Goal: Information Seeking & Learning: Learn about a topic

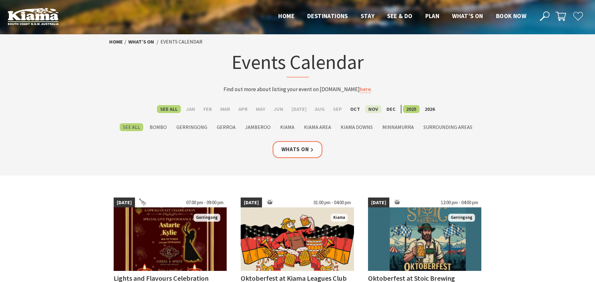
click at [365, 111] on label "Nov" at bounding box center [373, 109] width 16 height 8
click at [0, 0] on input "Nov" at bounding box center [0, 0] width 0 height 0
click at [365, 111] on label "Nov" at bounding box center [373, 109] width 16 height 8
click at [0, 0] on input "Nov" at bounding box center [0, 0] width 0 height 0
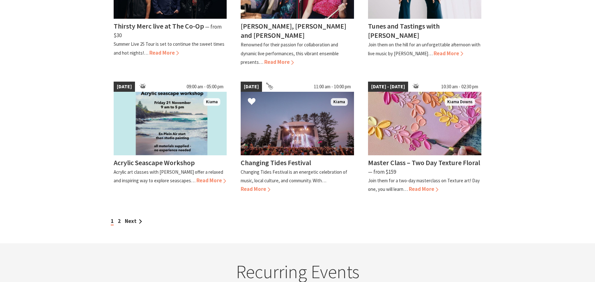
scroll to position [530, 0]
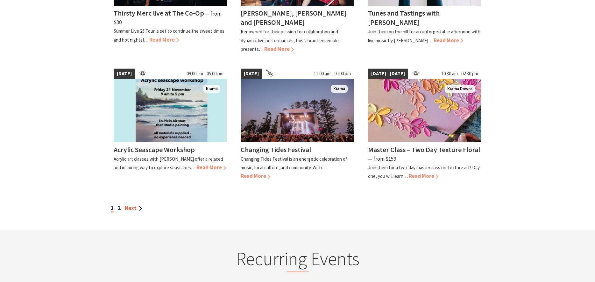
click at [130, 205] on link "Next" at bounding box center [133, 208] width 17 height 7
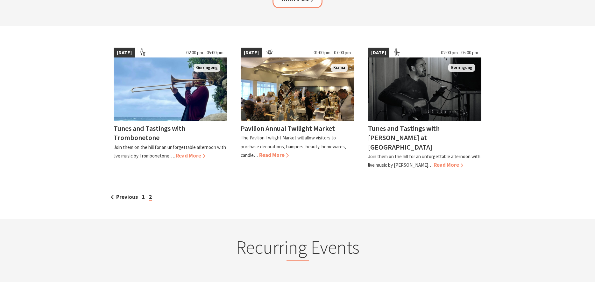
scroll to position [159, 0]
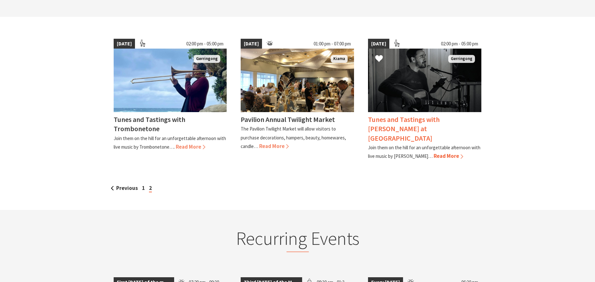
click at [433, 153] on span "Read More" at bounding box center [448, 156] width 30 height 7
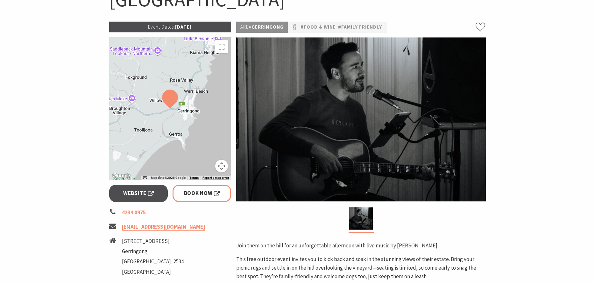
scroll to position [53, 0]
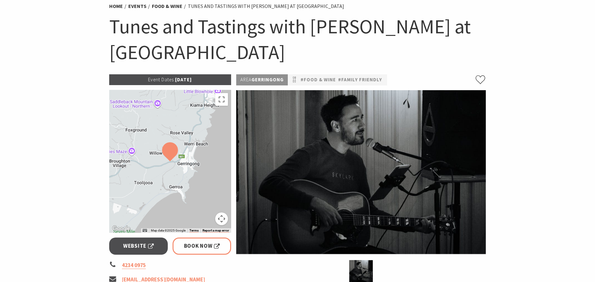
click at [275, 80] on p "Area Gerringong" at bounding box center [262, 79] width 52 height 11
click at [143, 6] on link "Events" at bounding box center [137, 6] width 18 height 7
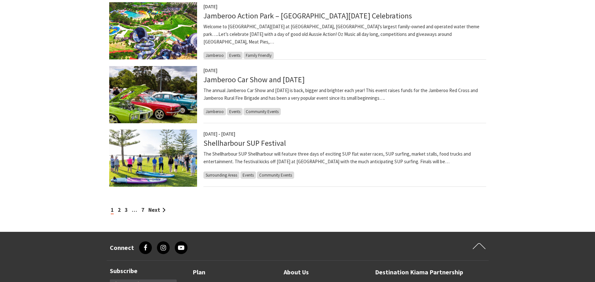
scroll to position [636, 0]
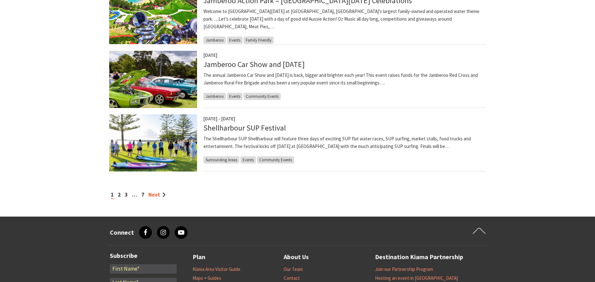
click at [155, 195] on link "Next" at bounding box center [156, 194] width 17 height 7
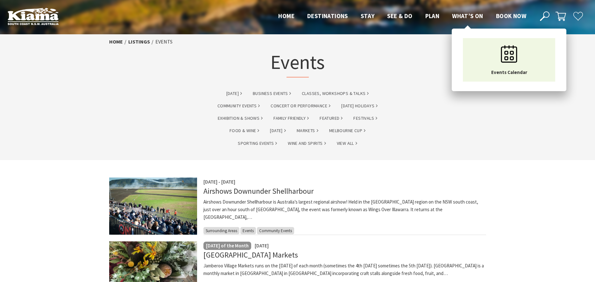
click at [452, 16] on span "What’s On" at bounding box center [467, 16] width 31 height 8
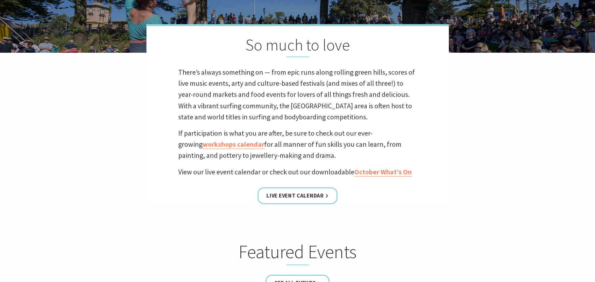
scroll to position [212, 0]
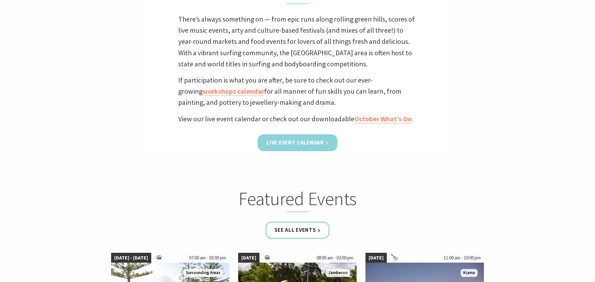
click at [311, 141] on link "Live Event Calendar" at bounding box center [297, 143] width 80 height 17
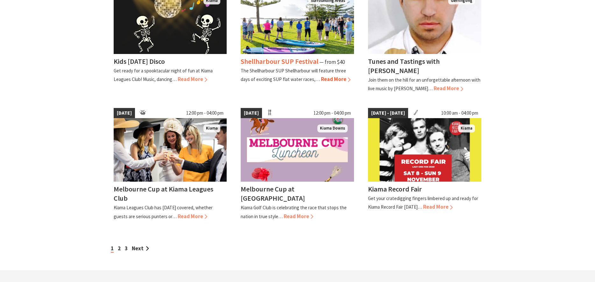
scroll to position [477, 0]
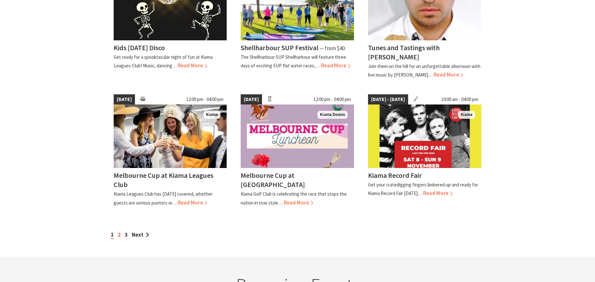
click at [120, 239] on link "2" at bounding box center [119, 235] width 3 height 7
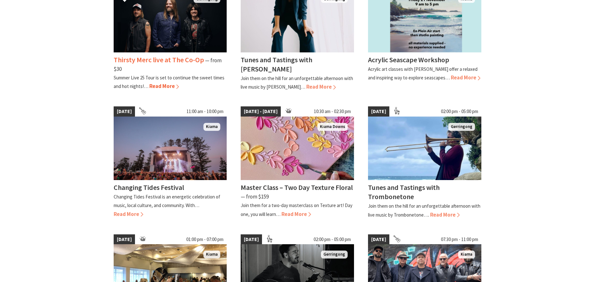
scroll to position [371, 0]
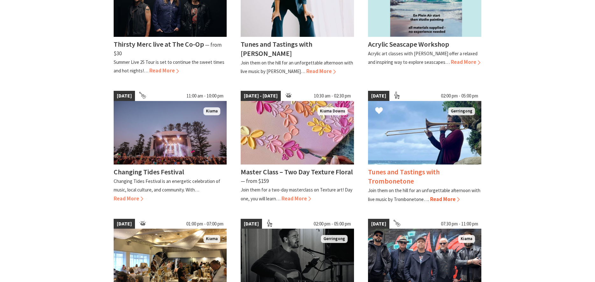
click at [437, 196] on span "Read More" at bounding box center [445, 199] width 30 height 7
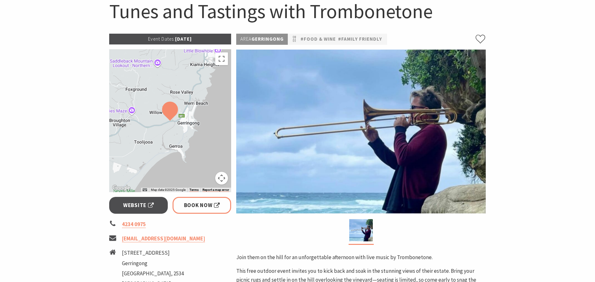
scroll to position [53, 0]
